Goal: Task Accomplishment & Management: Manage account settings

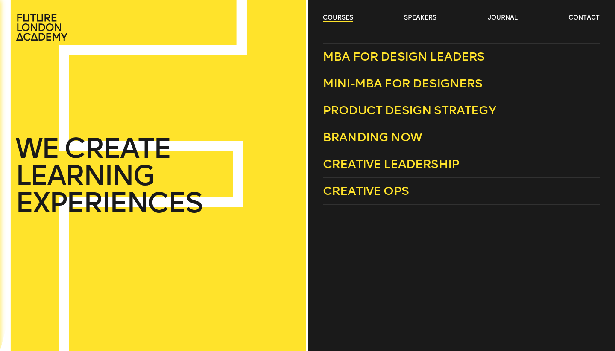
click at [327, 19] on link "courses" at bounding box center [338, 18] width 30 height 9
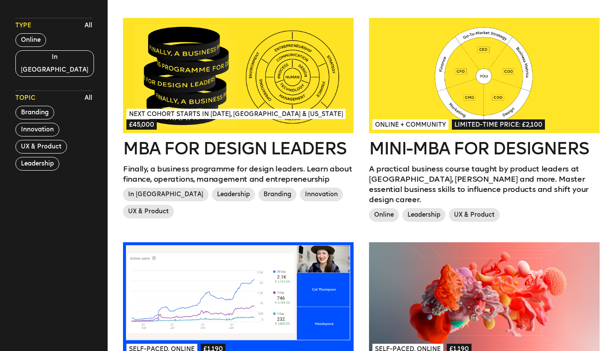
scroll to position [267, 0]
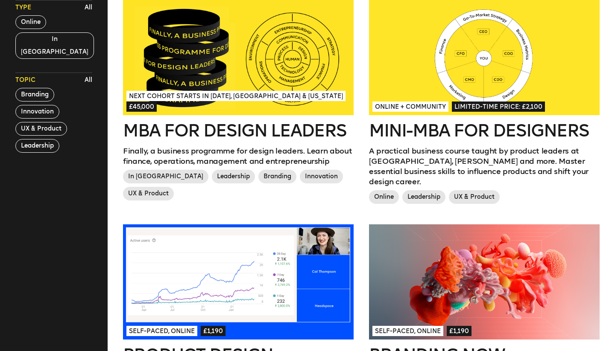
click at [454, 135] on h2 "Mini-MBA for Designers" at bounding box center [484, 130] width 231 height 17
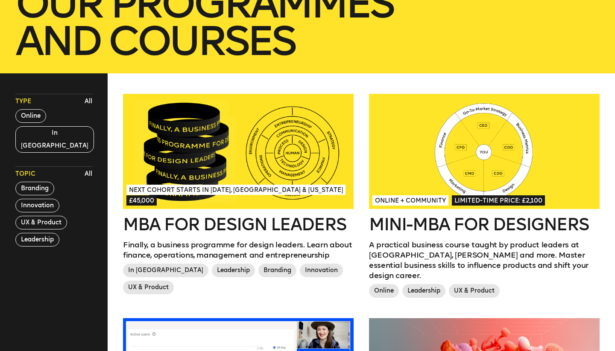
scroll to position [210, 0]
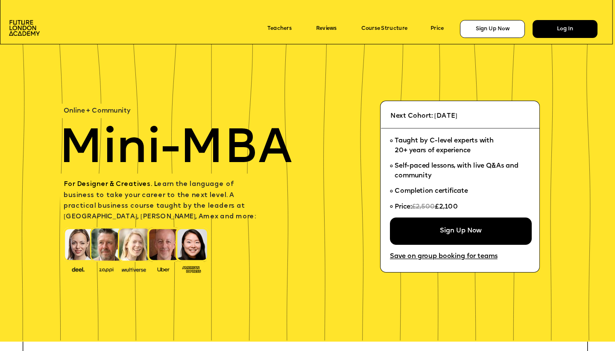
click at [570, 25] on div "Log In" at bounding box center [565, 29] width 65 height 18
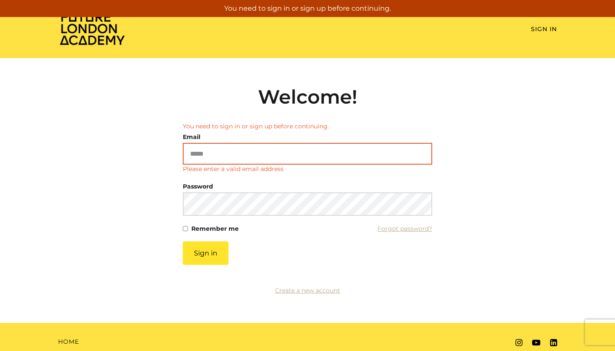
click at [241, 150] on input "Email" at bounding box center [307, 154] width 249 height 22
type input "**********"
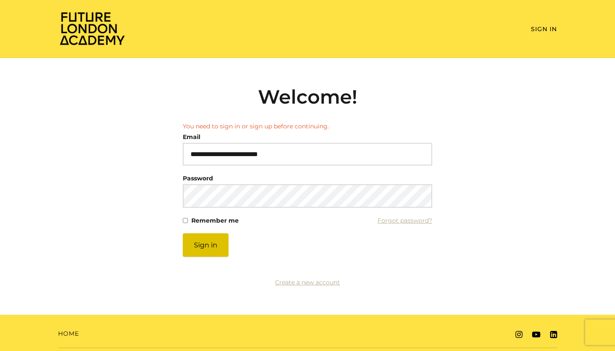
scroll to position [0, 0]
click at [202, 243] on button "Sign in" at bounding box center [206, 245] width 46 height 23
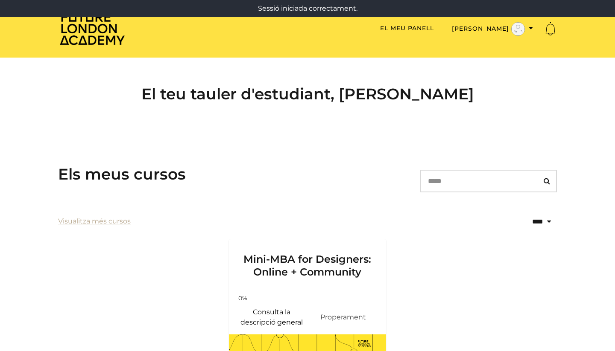
scroll to position [102, 0]
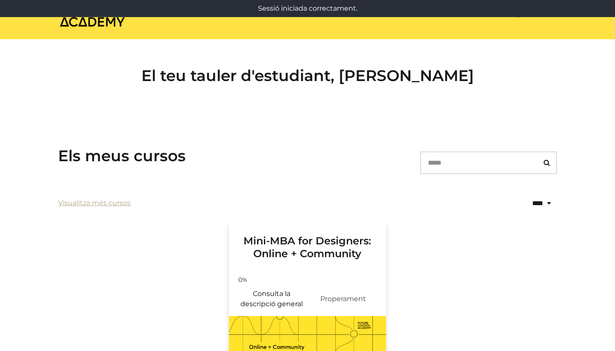
click at [343, 248] on h3 "Mini-MBA for Designers: Online + Community" at bounding box center [307, 240] width 137 height 39
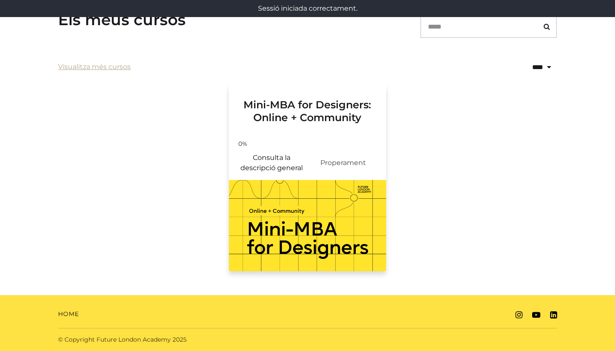
scroll to position [154, 0]
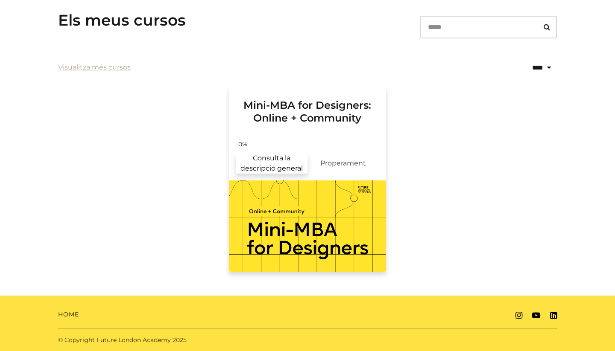
click at [272, 165] on link "Consulta la descripció general" at bounding box center [272, 163] width 72 height 20
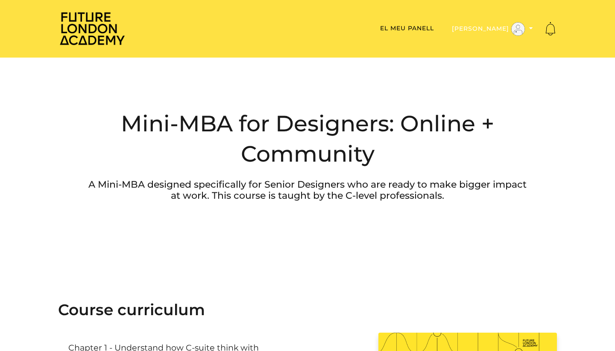
click at [505, 27] on button "[PERSON_NAME]" at bounding box center [492, 29] width 86 height 15
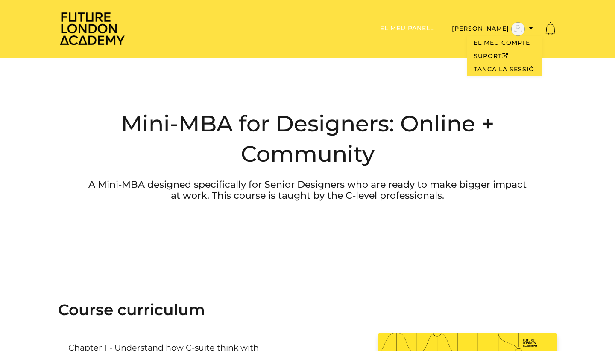
click at [434, 28] on link "El meu panell" at bounding box center [407, 28] width 54 height 8
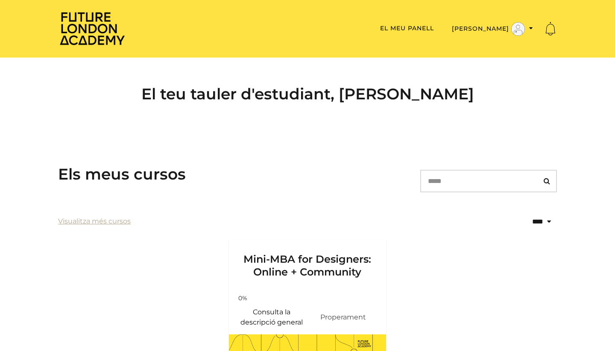
click at [499, 27] on button "[PERSON_NAME]" at bounding box center [492, 29] width 86 height 15
click at [502, 45] on link "El meu compte" at bounding box center [504, 42] width 75 height 13
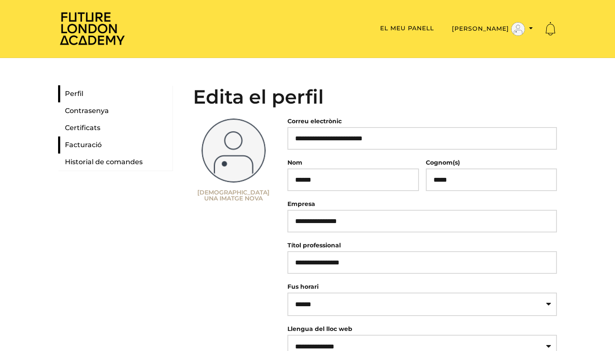
click at [92, 144] on link "Facturació" at bounding box center [115, 145] width 114 height 17
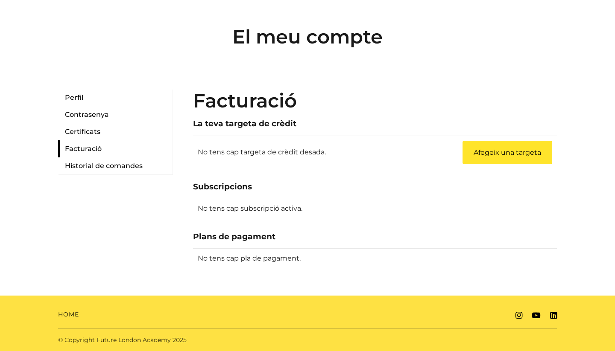
scroll to position [60, 0]
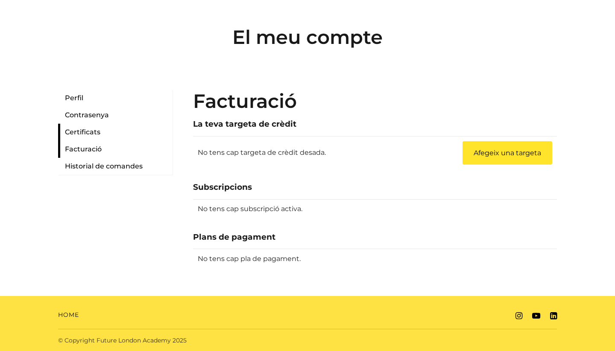
click at [96, 136] on link "Certificats" at bounding box center [115, 132] width 114 height 17
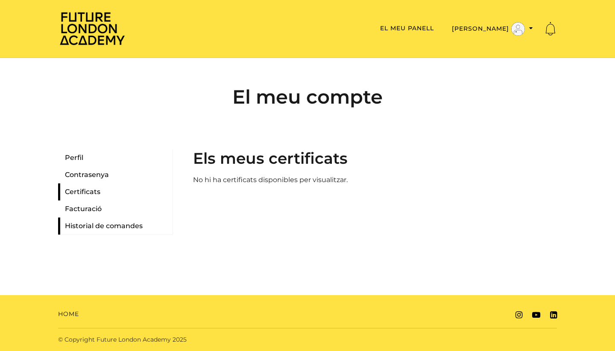
click at [114, 228] on link "Historial de comandes" at bounding box center [115, 226] width 114 height 17
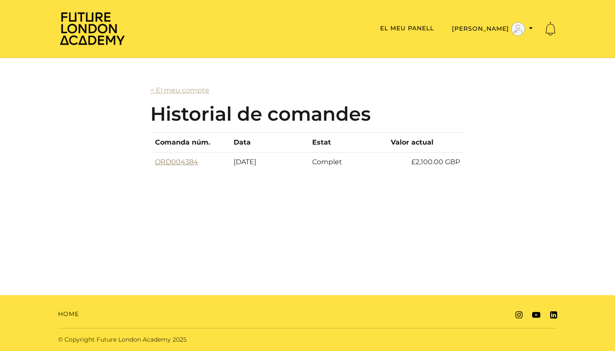
click at [176, 162] on link "ORD004384" at bounding box center [176, 162] width 43 height 8
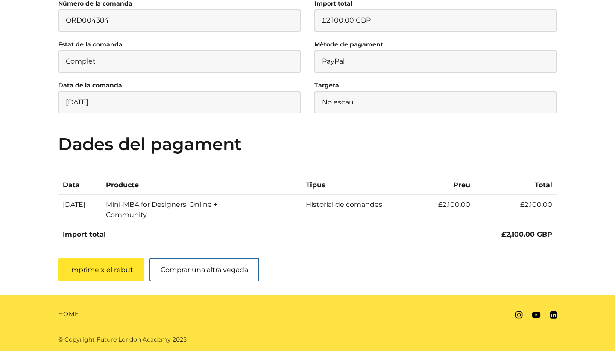
scroll to position [150, 0]
click at [99, 274] on button "Imprimeix el rebut" at bounding box center [101, 270] width 86 height 23
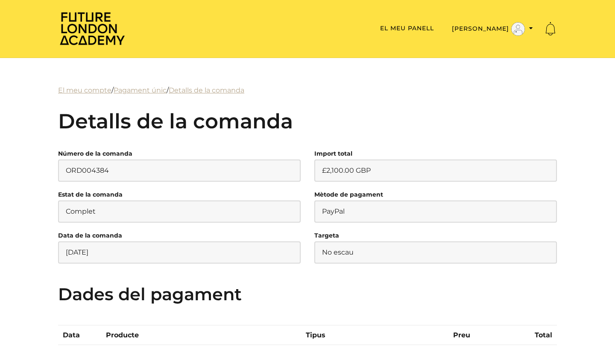
scroll to position [0, 0]
click at [91, 91] on link "El meu compte" at bounding box center [84, 90] width 53 height 8
